Goal: Task Accomplishment & Management: Use online tool/utility

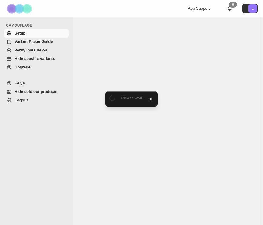
select select "******"
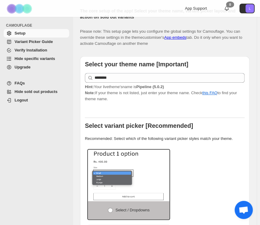
scroll to position [95, 0]
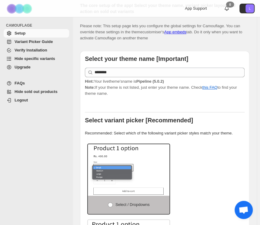
click at [29, 59] on span "Hide specific variants" at bounding box center [35, 58] width 41 height 5
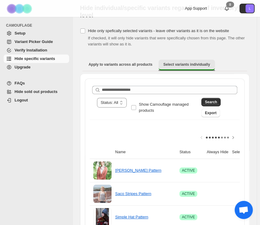
scroll to position [21, 0]
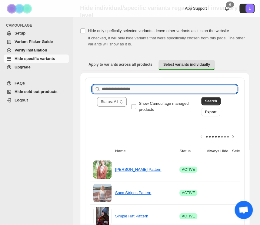
click at [158, 91] on input "Search product name" at bounding box center [170, 89] width 136 height 8
type input "*"
click at [153, 105] on span "Show Camouflage managed products" at bounding box center [164, 106] width 50 height 11
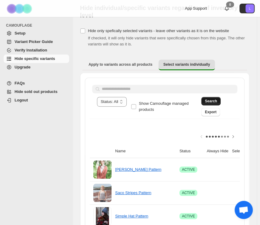
click at [217, 100] on span "Search" at bounding box center [211, 101] width 12 height 5
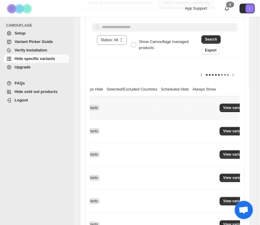
scroll to position [0, 124]
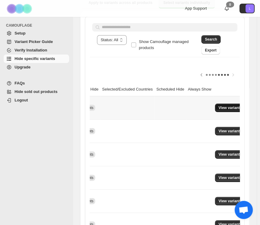
click at [231, 108] on span "View variants" at bounding box center [230, 108] width 23 height 5
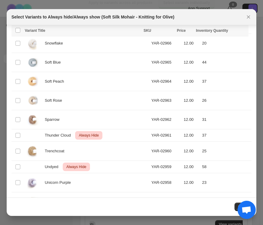
scroll to position [1433, 0]
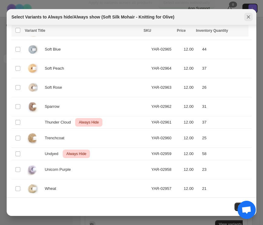
click at [249, 17] on icon "Close" at bounding box center [248, 16] width 3 height 3
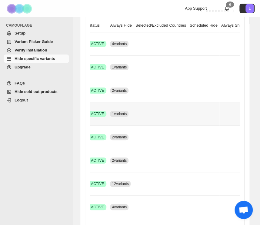
scroll to position [0, 124]
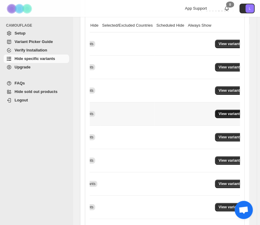
click at [219, 115] on span "View variants" at bounding box center [230, 114] width 23 height 5
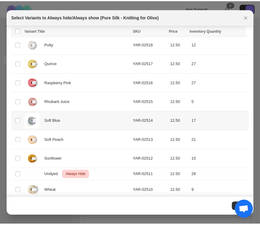
scroll to position [558, 0]
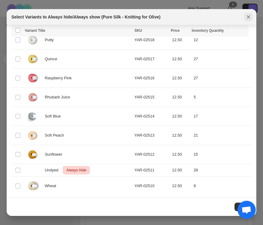
click at [248, 18] on icon "Close" at bounding box center [248, 16] width 3 height 3
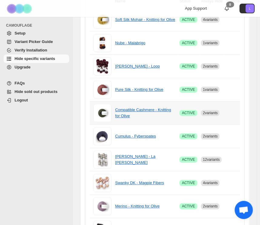
scroll to position [0, 124]
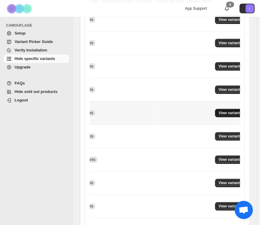
click at [221, 114] on span "View variants" at bounding box center [230, 113] width 23 height 5
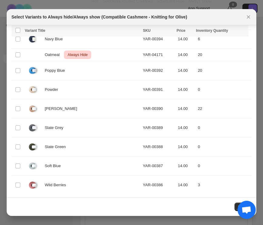
scroll to position [246, 0]
click at [248, 18] on icon "Close" at bounding box center [249, 17] width 6 height 6
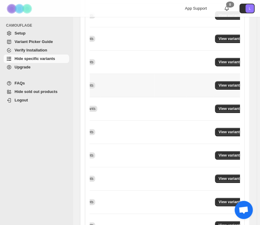
scroll to position [0, 124]
click at [231, 109] on span "View variants" at bounding box center [230, 108] width 23 height 5
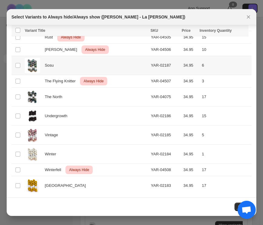
scroll to position [427, 0]
click at [247, 16] on icon "Close" at bounding box center [249, 17] width 6 height 6
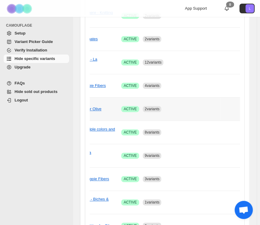
scroll to position [0, 124]
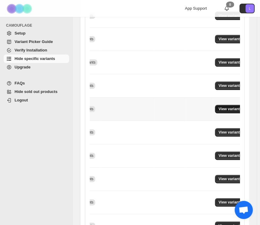
click at [224, 109] on span "View variants" at bounding box center [230, 109] width 23 height 5
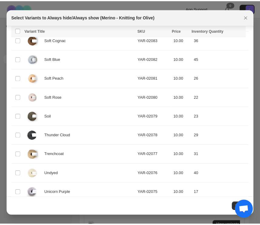
scroll to position [1560, 0]
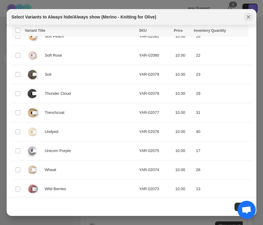
click at [247, 17] on icon "Close" at bounding box center [249, 17] width 6 height 6
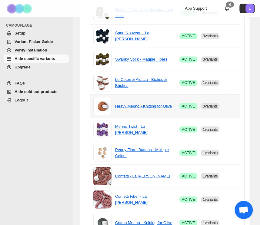
scroll to position [0, 124]
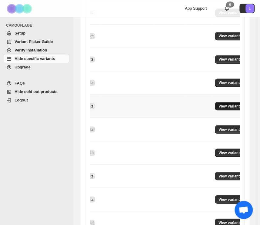
click at [222, 108] on button "View variants" at bounding box center [230, 106] width 31 height 8
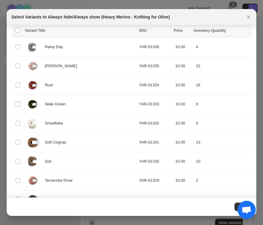
scroll to position [983, 0]
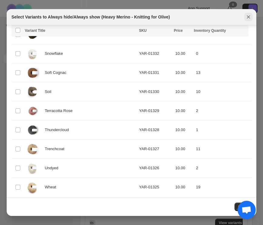
click at [247, 17] on icon "Close" at bounding box center [249, 17] width 6 height 6
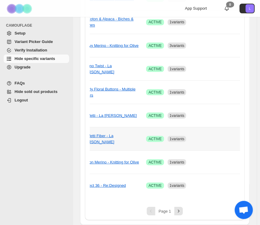
scroll to position [0, 124]
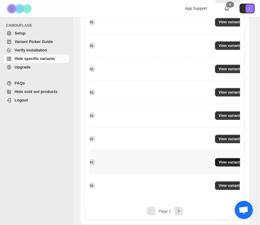
click at [224, 160] on span "View variants" at bounding box center [230, 162] width 23 height 5
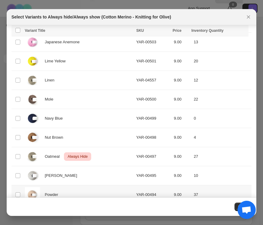
scroll to position [250, 0]
click at [45, 155] on span "Oatmeal" at bounding box center [54, 156] width 18 height 6
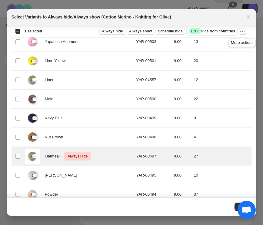
click at [246, 32] on button "More actions" at bounding box center [242, 31] width 7 height 7
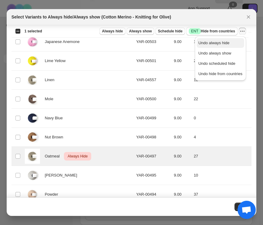
click at [227, 43] on span "Undo always hide" at bounding box center [214, 43] width 31 height 5
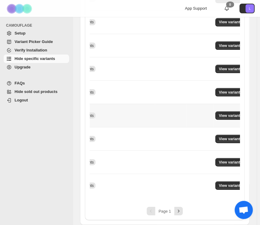
scroll to position [0, 0]
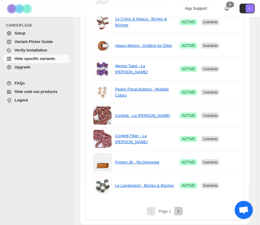
click at [181, 212] on icon "Next" at bounding box center [179, 211] width 6 height 6
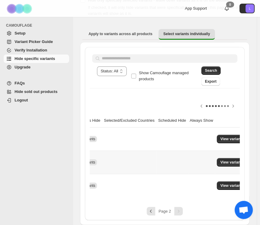
scroll to position [0, 124]
click at [236, 137] on button "View variants" at bounding box center [230, 139] width 31 height 8
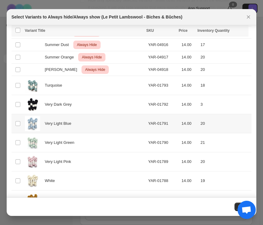
scroll to position [1222, 0]
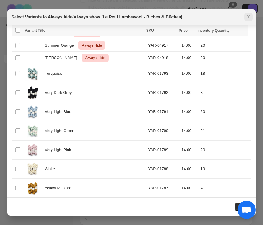
click at [247, 17] on icon "Close" at bounding box center [249, 17] width 6 height 6
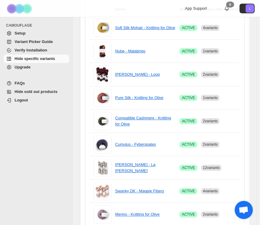
scroll to position [0, 0]
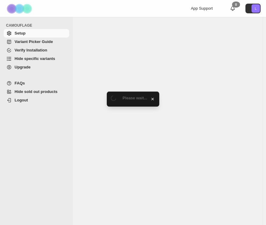
select select "******"
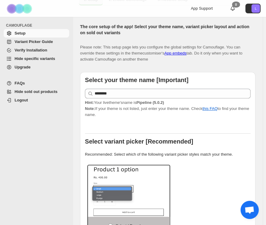
scroll to position [77, 0]
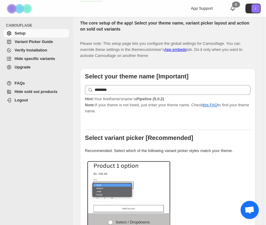
click at [35, 58] on span "Hide specific variants" at bounding box center [35, 58] width 41 height 5
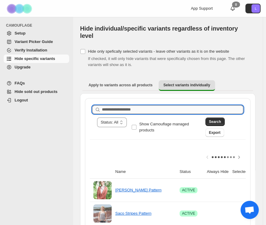
click at [210, 106] on input "Search product name" at bounding box center [172, 110] width 141 height 8
type input "****"
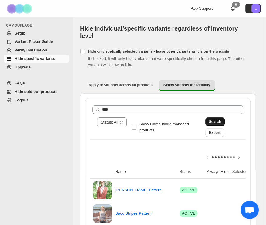
click at [217, 118] on button "Search" at bounding box center [214, 122] width 19 height 8
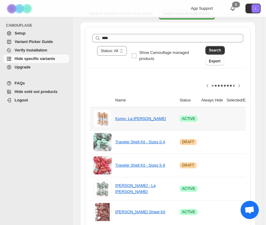
scroll to position [0, 119]
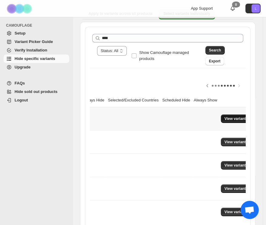
click at [226, 116] on span "View variants" at bounding box center [235, 118] width 23 height 5
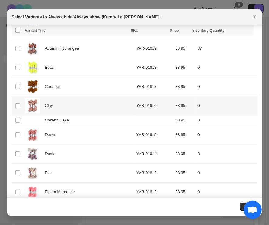
scroll to position [33, 0]
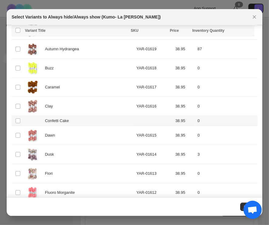
click at [92, 119] on div "Confetti Cake" at bounding box center [79, 121] width 108 height 6
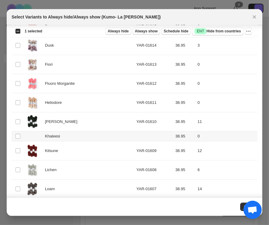
click at [88, 138] on div "Khaleesi" at bounding box center [79, 136] width 108 height 6
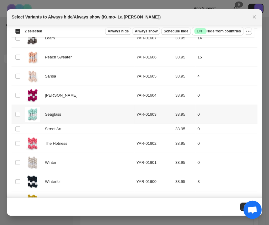
scroll to position [293, 0]
click at [88, 130] on div "Street Art" at bounding box center [79, 129] width 108 height 6
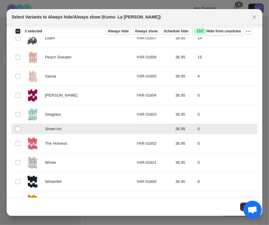
scroll to position [309, 0]
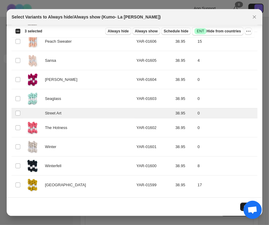
click at [242, 203] on button "Close" at bounding box center [248, 207] width 17 height 8
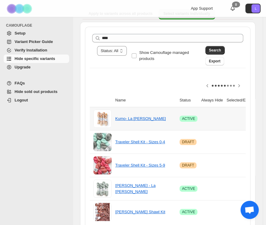
scroll to position [0, 119]
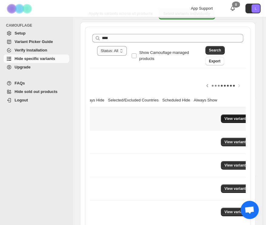
click at [229, 116] on span "View variants" at bounding box center [235, 118] width 23 height 5
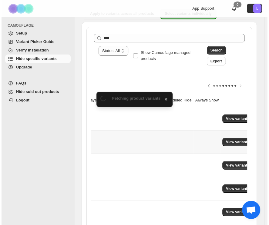
scroll to position [0, 118]
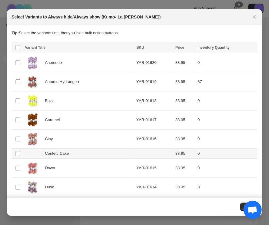
click at [90, 153] on div "Confetti Cake" at bounding box center [79, 154] width 108 height 6
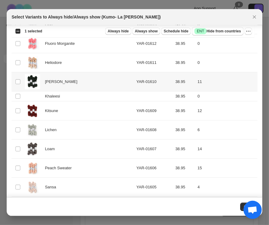
scroll to position [181, 0]
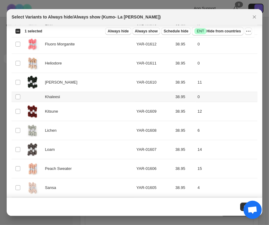
click at [78, 99] on div "Khaleesi" at bounding box center [79, 97] width 108 height 6
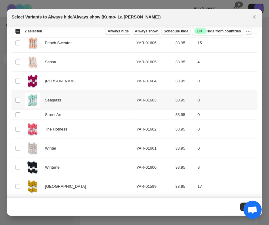
scroll to position [308, 0]
click at [80, 112] on div "Street Art" at bounding box center [79, 115] width 108 height 6
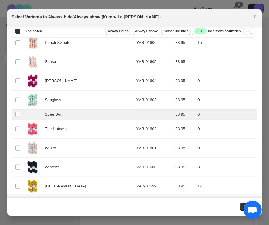
click at [122, 32] on span "Always hide" at bounding box center [118, 31] width 21 height 5
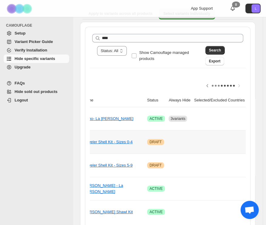
scroll to position [0, 0]
